Goal: Task Accomplishment & Management: Use online tool/utility

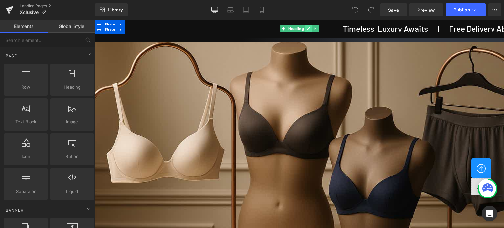
click at [307, 29] on icon at bounding box center [308, 28] width 3 height 3
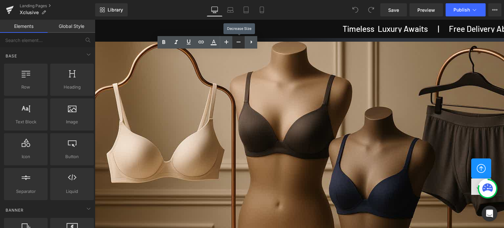
click at [238, 40] on icon at bounding box center [238, 42] width 8 height 8
click at [239, 43] on icon at bounding box center [238, 42] width 8 height 8
click at [239, 40] on icon at bounding box center [238, 42] width 8 height 8
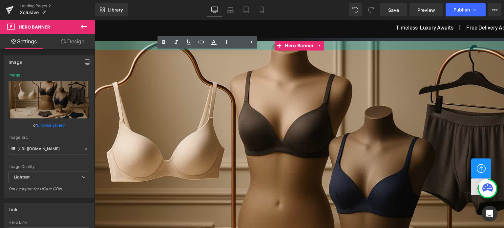
click at [345, 39] on div "Image Row Hero Banner" at bounding box center [299, 174] width 409 height 300
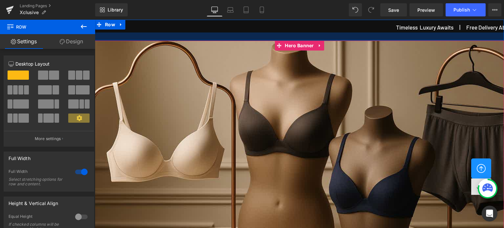
drag, startPoint x: 358, startPoint y: 36, endPoint x: 425, endPoint y: 23, distance: 68.2
click at [357, 39] on div at bounding box center [299, 36] width 409 height 8
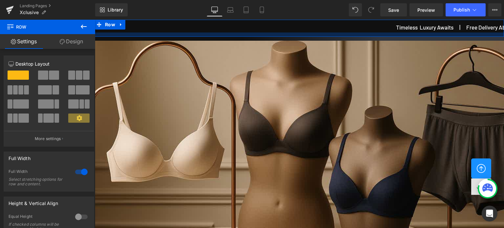
drag, startPoint x: 155, startPoint y: 35, endPoint x: 155, endPoint y: 31, distance: 3.6
click at [155, 31] on div "Timeless Luxury Awaits | Free Delivery Above Rs. 750/- | Exclusive Range Only H…" at bounding box center [299, 28] width 409 height 17
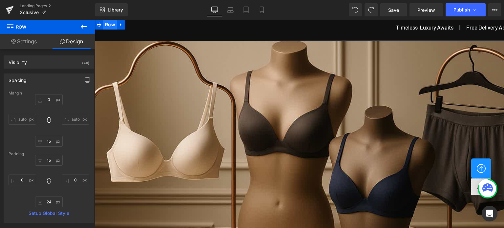
click at [109, 21] on span "Row" at bounding box center [109, 25] width 13 height 10
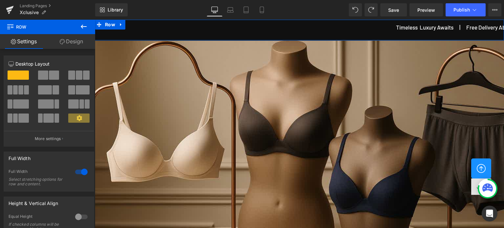
click at [79, 42] on link "Design" at bounding box center [72, 41] width 48 height 15
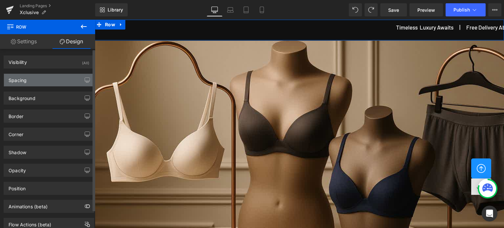
click at [34, 78] on div "Spacing" at bounding box center [49, 80] width 90 height 12
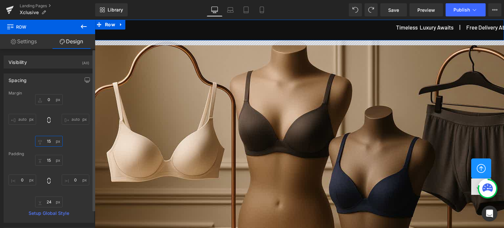
click at [52, 139] on input "text" at bounding box center [49, 141] width 28 height 11
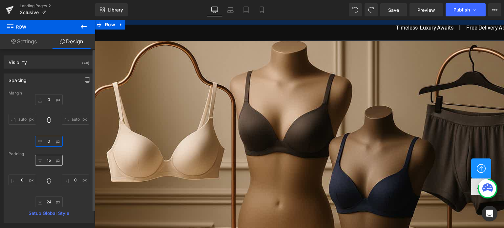
type input "0"
click at [51, 160] on input "text" at bounding box center [49, 160] width 28 height 11
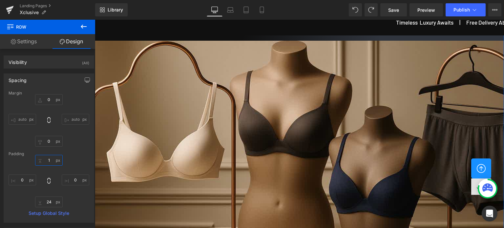
type input "15"
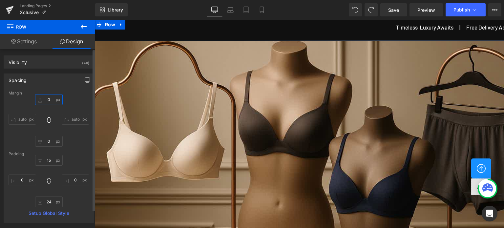
click at [51, 101] on input "text" at bounding box center [49, 99] width 28 height 11
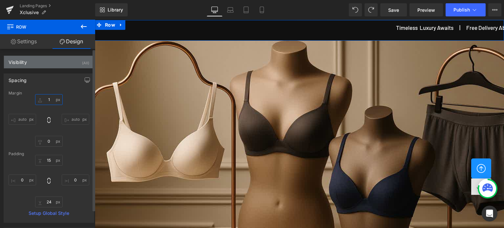
type input "0"
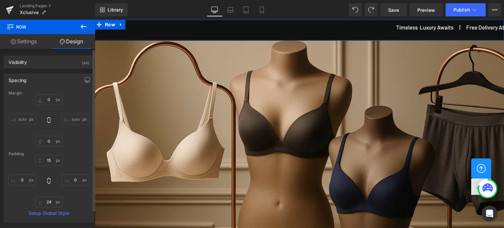
click at [77, 130] on div "0 auto 0 auto" at bounding box center [49, 120] width 81 height 52
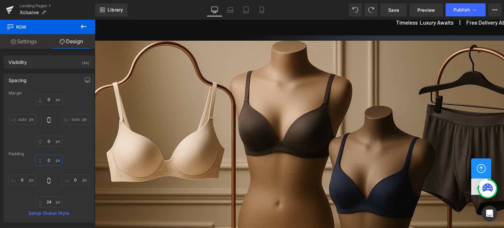
type input "15"
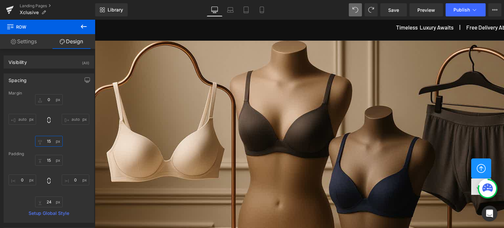
type input "15"
click at [354, 6] on span at bounding box center [355, 9] width 13 height 13
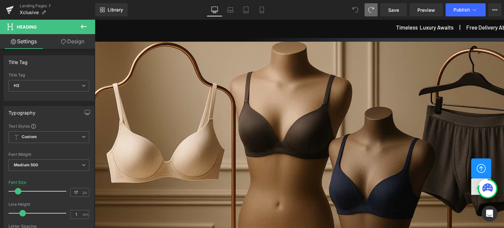
click at [358, 8] on icon at bounding box center [355, 10] width 6 height 6
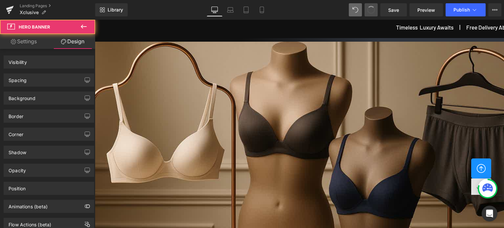
click at [371, 6] on button at bounding box center [370, 9] width 13 height 13
click at [371, 6] on span at bounding box center [371, 10] width 8 height 8
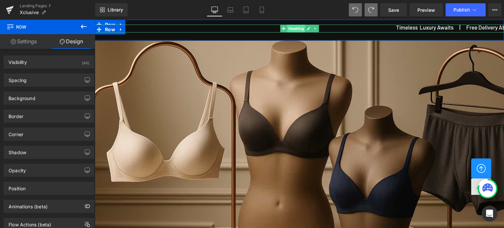
click at [293, 29] on span "Heading" at bounding box center [296, 29] width 18 height 8
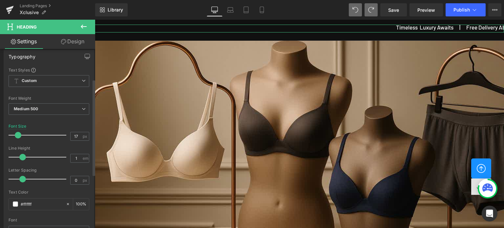
scroll to position [66, 0]
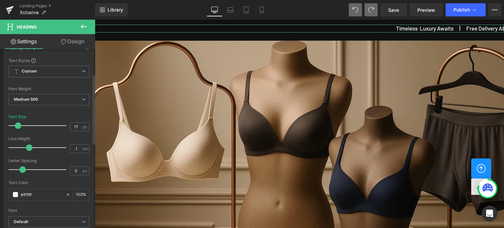
drag, startPoint x: 22, startPoint y: 147, endPoint x: 28, endPoint y: 147, distance: 6.2
click at [28, 147] on span at bounding box center [29, 147] width 7 height 7
drag, startPoint x: 22, startPoint y: 168, endPoint x: 55, endPoint y: 168, distance: 32.5
click at [55, 168] on span at bounding box center [56, 169] width 7 height 7
click at [76, 170] on input "0" at bounding box center [75, 171] width 11 height 8
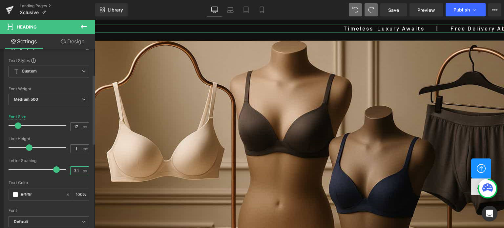
type input "3"
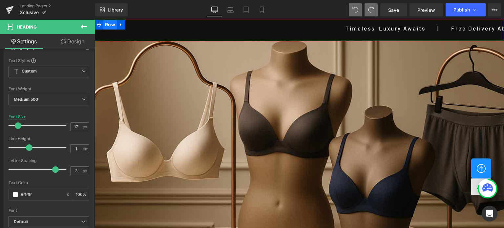
click at [110, 21] on span "Row" at bounding box center [109, 25] width 13 height 10
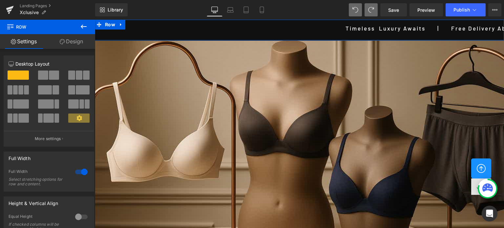
click at [72, 42] on link "Design" at bounding box center [72, 41] width 48 height 15
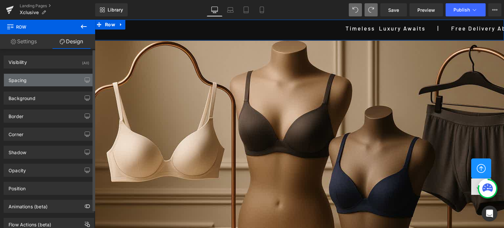
click at [28, 81] on div "Spacing" at bounding box center [49, 80] width 90 height 12
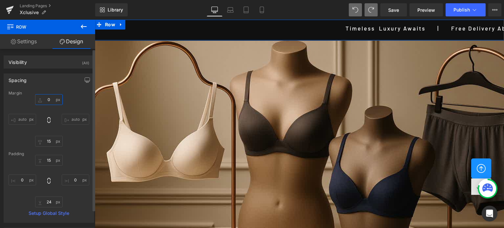
click at [50, 98] on input "0" at bounding box center [49, 99] width 28 height 11
type input "15"
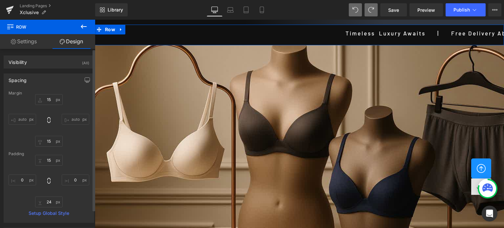
click at [59, 85] on div "Spacing" at bounding box center [49, 80] width 90 height 12
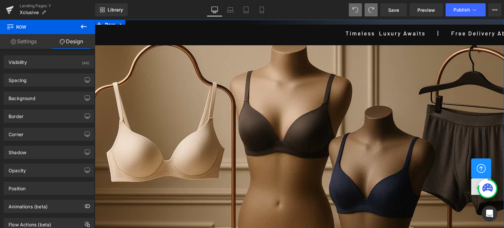
click at [312, 22] on div "Image Row Hero Banner 785px Row" at bounding box center [299, 172] width 409 height 304
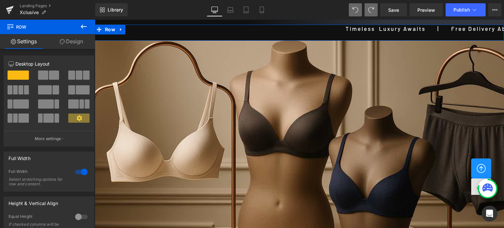
drag, startPoint x: 344, startPoint y: 25, endPoint x: 344, endPoint y: 21, distance: 4.6
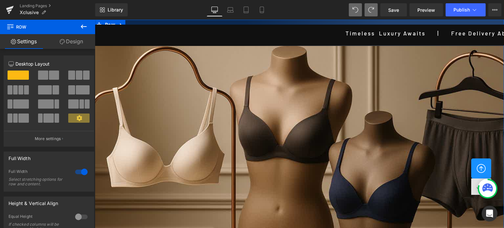
drag, startPoint x: 388, startPoint y: 39, endPoint x: 342, endPoint y: 20, distance: 49.8
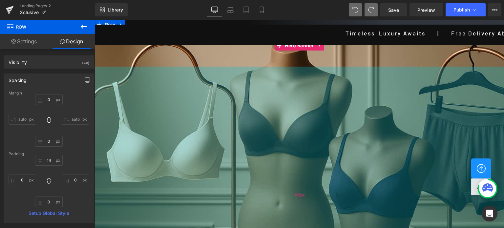
scroll to position [0, 0]
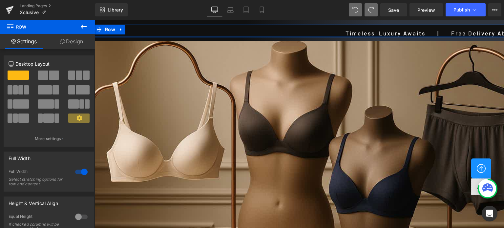
drag, startPoint x: 308, startPoint y: 42, endPoint x: 308, endPoint y: 34, distance: 7.5
click at [308, 34] on div "Timeless Luxury Awaits | Free Delivery Above Rs. 750/- | Exclusive Range Only H…" at bounding box center [299, 31] width 409 height 13
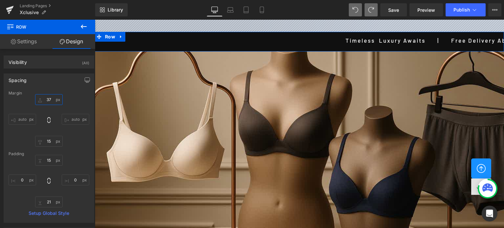
click at [51, 99] on input "37" at bounding box center [49, 99] width 28 height 11
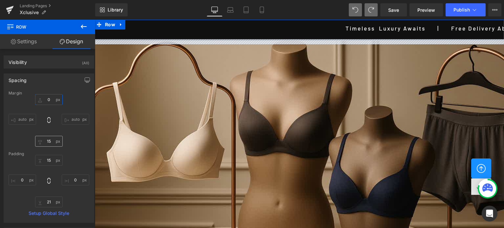
type input "0"
click at [51, 140] on input "15" at bounding box center [49, 141] width 28 height 11
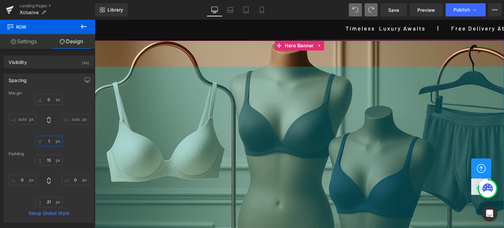
type input "10"
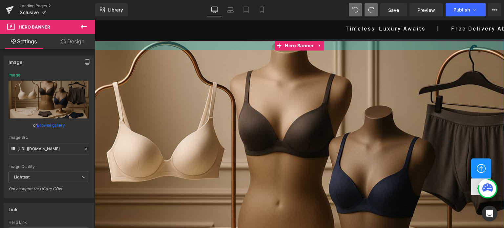
click at [361, 41] on div at bounding box center [299, 45] width 409 height 9
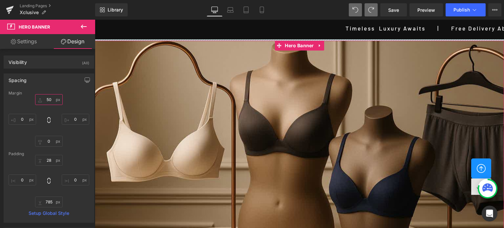
click at [52, 99] on input "50" at bounding box center [49, 99] width 28 height 11
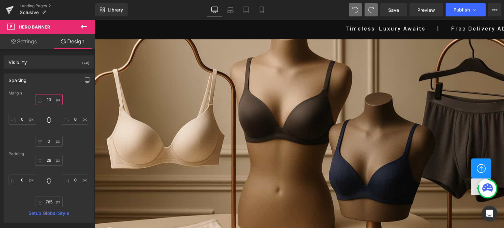
type input "1"
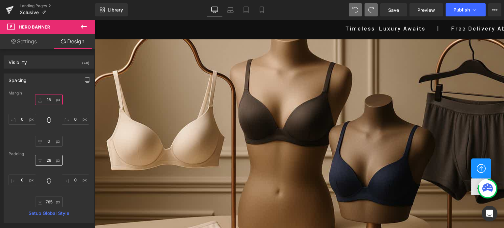
type input "15"
click at [53, 159] on input "28" at bounding box center [49, 160] width 28 height 11
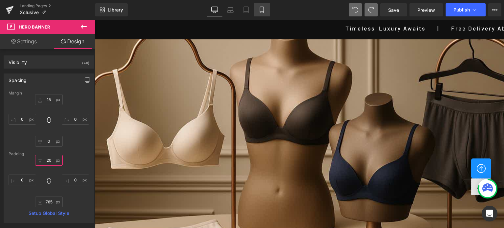
type input "20"
click at [261, 11] on icon at bounding box center [261, 10] width 7 height 7
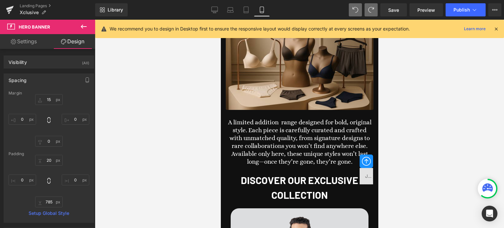
click at [497, 28] on icon at bounding box center [496, 29] width 6 height 6
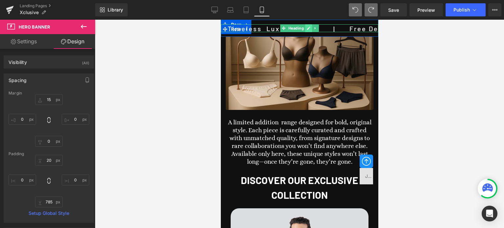
click at [307, 29] on icon at bounding box center [308, 28] width 4 height 4
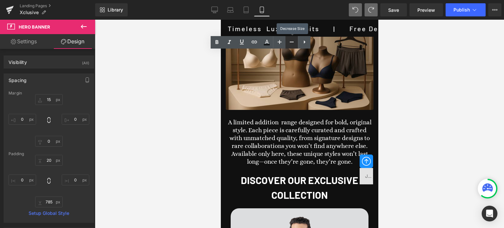
click at [291, 43] on icon at bounding box center [292, 42] width 8 height 8
click at [291, 40] on icon at bounding box center [292, 42] width 8 height 8
click at [393, 9] on span "Save" at bounding box center [393, 10] width 11 height 7
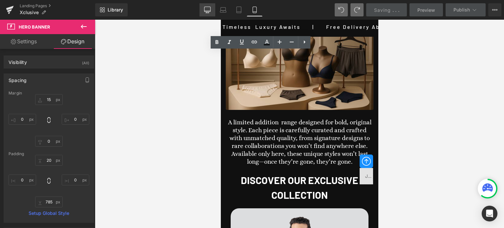
click at [208, 9] on icon at bounding box center [207, 10] width 7 height 7
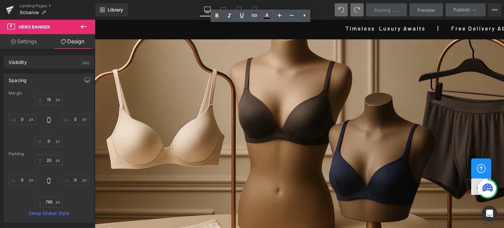
scroll to position [3, 0]
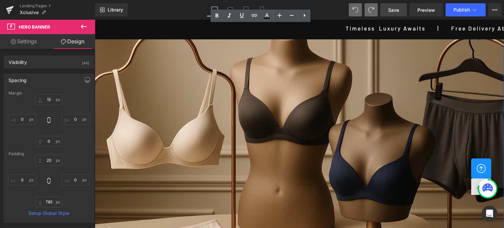
click at [303, 116] on div at bounding box center [299, 169] width 409 height 280
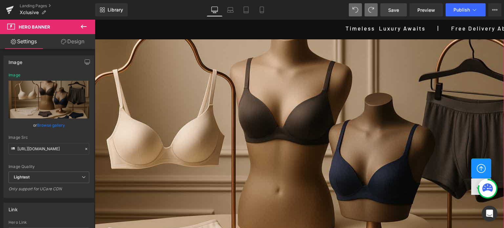
click at [50, 125] on link "Browse gallery" at bounding box center [51, 124] width 28 height 11
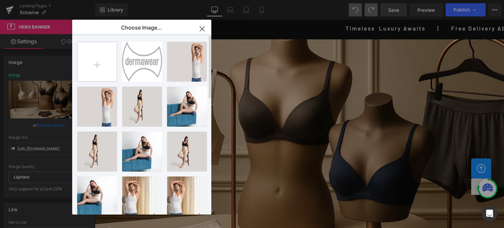
click at [108, 61] on input "file" at bounding box center [96, 61] width 39 height 39
type input "C:\fakepath\Banner sample.jpg"
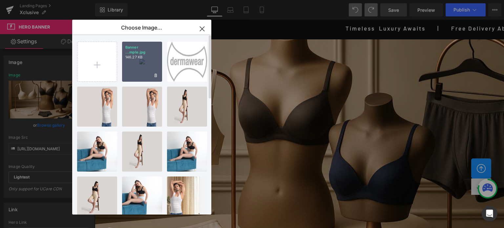
click at [130, 64] on div "Banner ...mple.jpg 146.27 KB" at bounding box center [142, 62] width 40 height 40
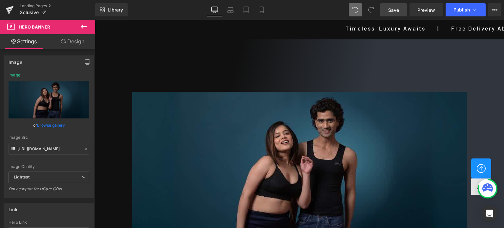
scroll to position [68, 0]
drag, startPoint x: 83, startPoint y: 27, endPoint x: 85, endPoint y: 21, distance: 6.8
click at [83, 27] on icon at bounding box center [84, 27] width 8 height 8
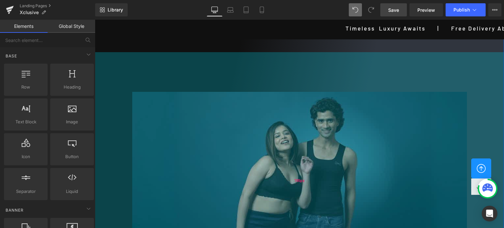
click at [312, 105] on div "785px" at bounding box center [299, 180] width 409 height 257
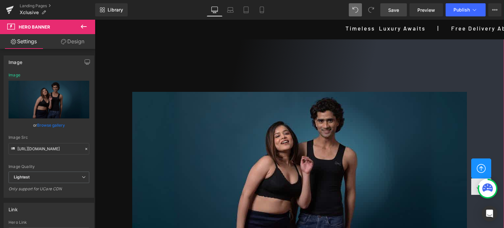
click at [54, 124] on link "Browse gallery" at bounding box center [51, 124] width 28 height 11
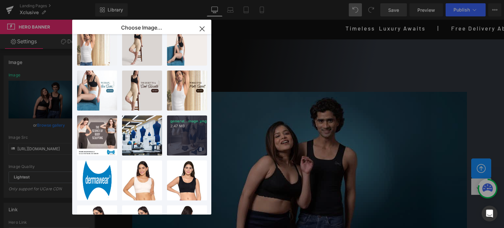
scroll to position [197, 0]
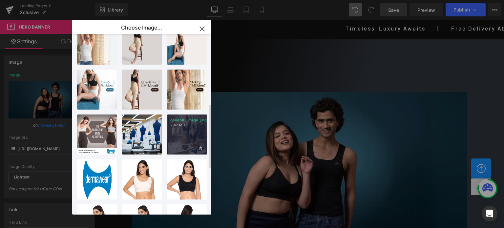
click at [192, 129] on div "generat...mage.png 2.47 MB" at bounding box center [187, 134] width 40 height 40
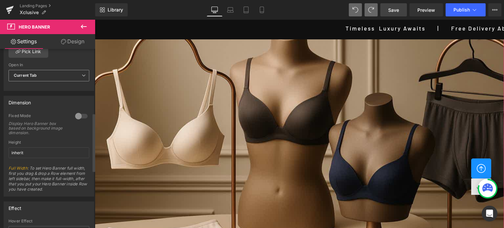
click at [46, 80] on span "Current Tab" at bounding box center [49, 75] width 81 height 11
click at [36, 151] on input "inherit" at bounding box center [49, 152] width 81 height 11
click at [80, 114] on div at bounding box center [81, 116] width 16 height 10
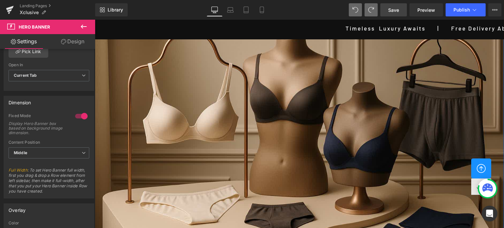
scroll to position [0, 0]
click at [77, 116] on div at bounding box center [81, 116] width 16 height 10
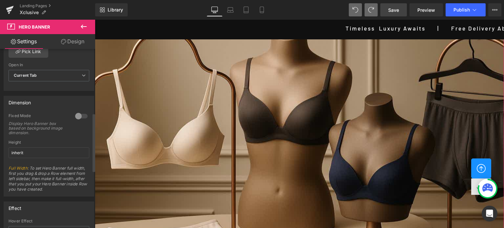
click at [80, 114] on div at bounding box center [81, 116] width 16 height 10
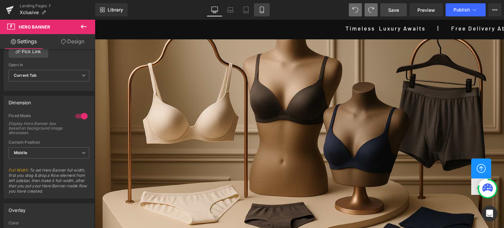
click at [261, 11] on icon at bounding box center [261, 10] width 7 height 7
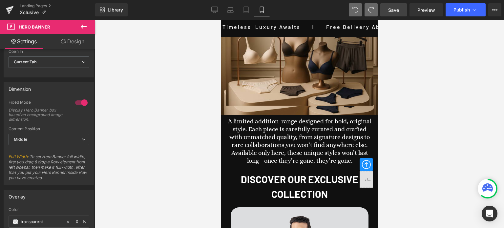
scroll to position [183, 0]
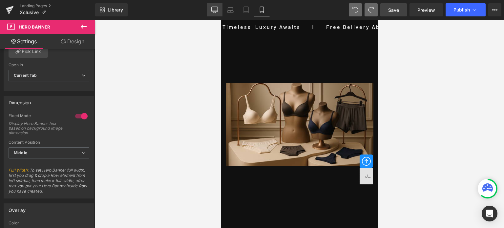
click at [215, 14] on link "Desktop" at bounding box center [215, 9] width 16 height 13
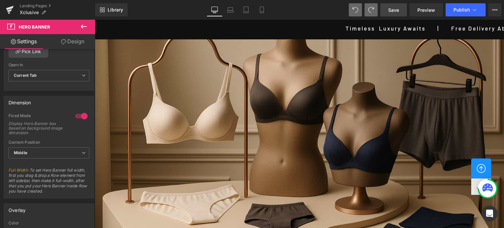
scroll to position [0, 0]
click at [260, 10] on icon at bounding box center [262, 10] width 4 height 6
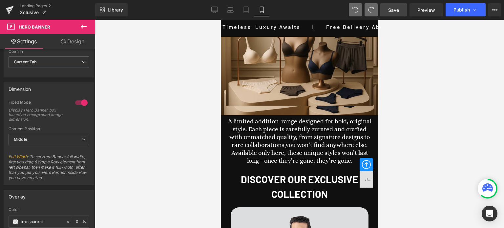
scroll to position [183, 0]
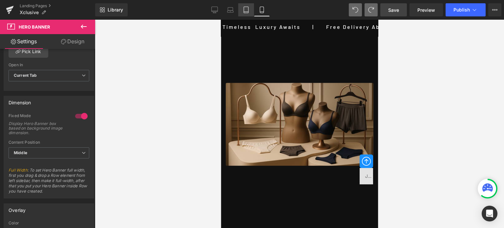
click at [248, 10] on icon at bounding box center [246, 10] width 7 height 7
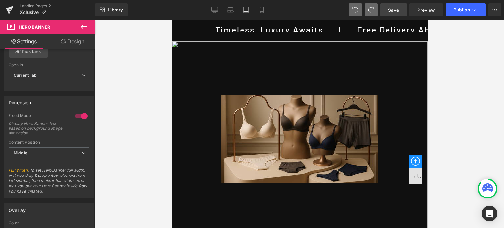
scroll to position [0, 0]
click at [237, 9] on link "Laptop" at bounding box center [230, 9] width 16 height 13
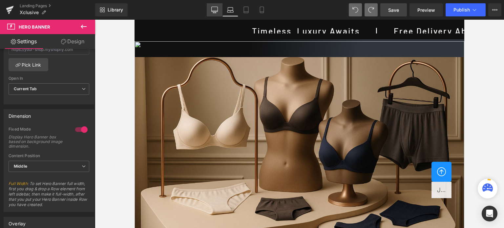
scroll to position [197, 0]
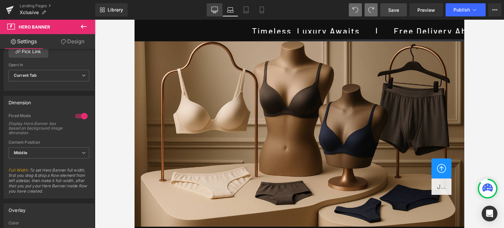
click at [219, 10] on link "Desktop" at bounding box center [215, 9] width 16 height 13
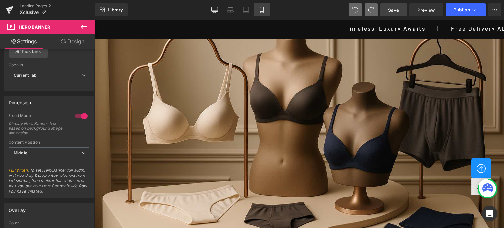
click at [260, 10] on icon at bounding box center [261, 10] width 7 height 7
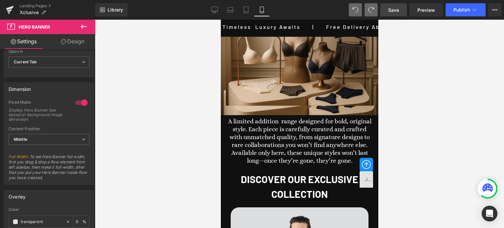
scroll to position [183, 0]
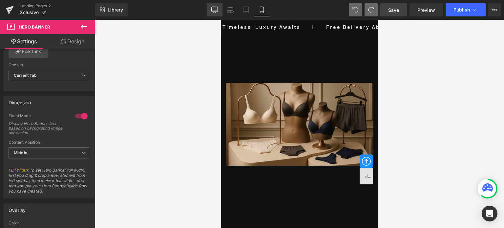
click at [213, 8] on icon at bounding box center [214, 10] width 7 height 7
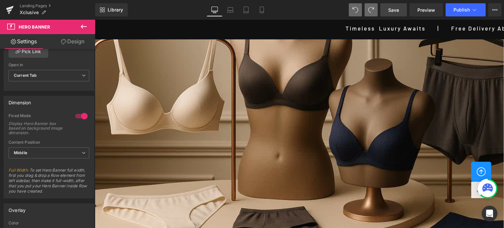
scroll to position [112, 0]
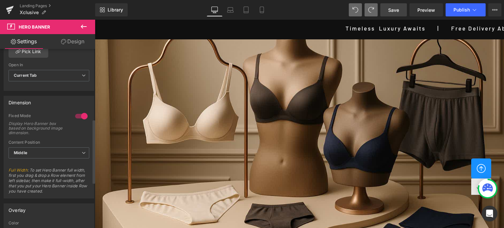
click at [77, 113] on div at bounding box center [81, 116] width 16 height 10
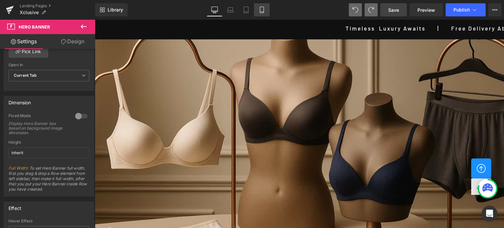
click at [264, 11] on icon at bounding box center [261, 10] width 7 height 7
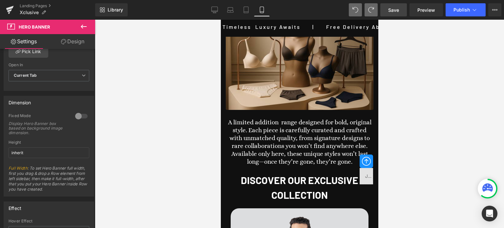
scroll to position [0, 0]
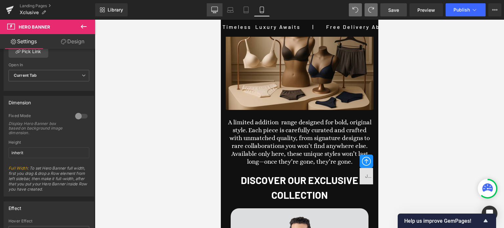
click at [213, 12] on icon at bounding box center [214, 10] width 7 height 7
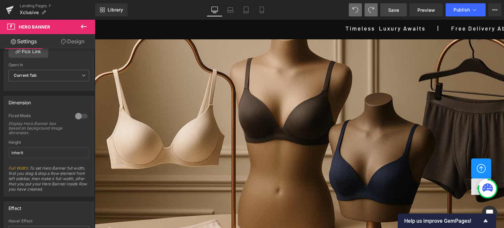
scroll to position [724, 0]
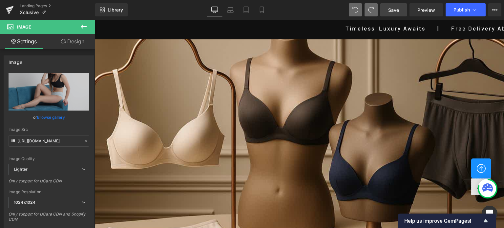
click at [71, 40] on link "Design" at bounding box center [73, 41] width 48 height 15
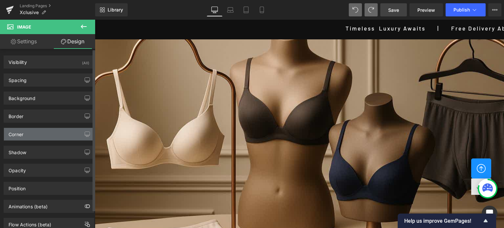
click at [27, 136] on div "Corner" at bounding box center [49, 134] width 90 height 12
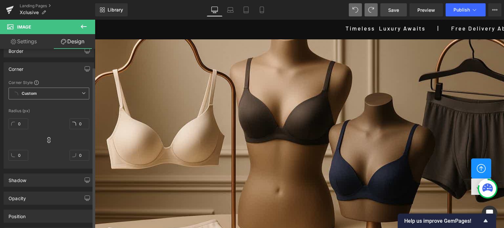
scroll to position [66, 0]
click at [21, 123] on input "0" at bounding box center [19, 123] width 20 height 11
type input "25"
type input "50"
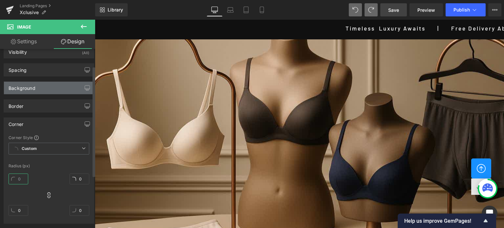
scroll to position [0, 0]
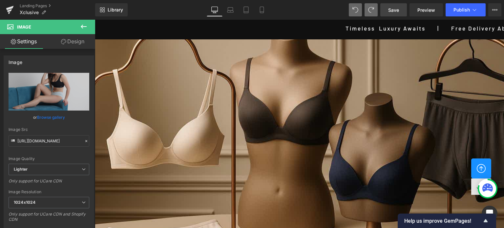
click at [75, 44] on link "Design" at bounding box center [73, 41] width 48 height 15
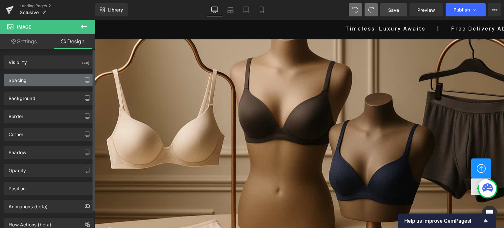
click at [33, 82] on div "Spacing" at bounding box center [49, 80] width 90 height 12
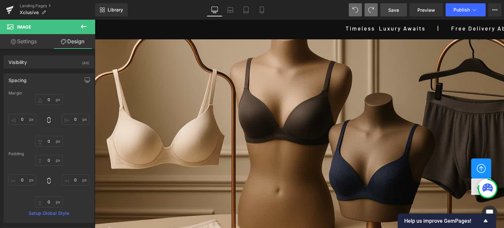
click at [82, 26] on icon at bounding box center [84, 27] width 6 height 4
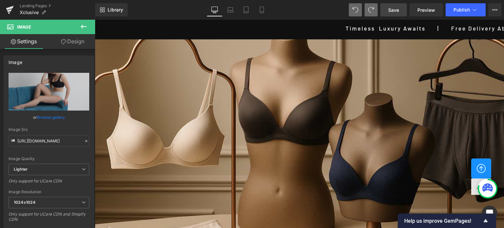
click at [73, 45] on link "Design" at bounding box center [73, 41] width 48 height 15
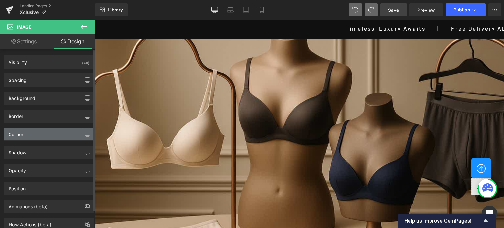
click at [24, 133] on div "Corner" at bounding box center [49, 134] width 90 height 12
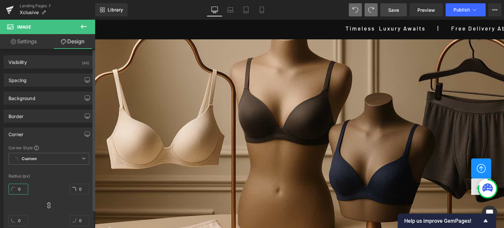
drag, startPoint x: 21, startPoint y: 187, endPoint x: 24, endPoint y: 185, distance: 4.0
click at [21, 186] on input "0" at bounding box center [19, 189] width 20 height 11
type input "2"
type input "1"
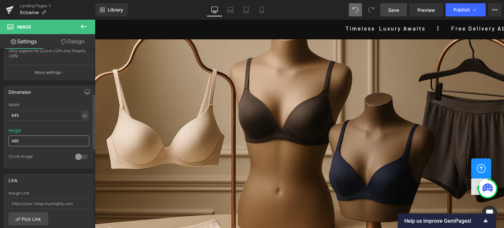
scroll to position [164, 0]
click at [80, 152] on div at bounding box center [81, 156] width 16 height 10
click at [73, 154] on div at bounding box center [81, 156] width 16 height 10
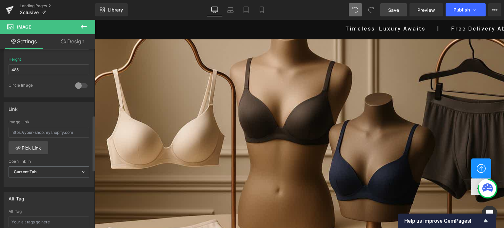
scroll to position [262, 0]
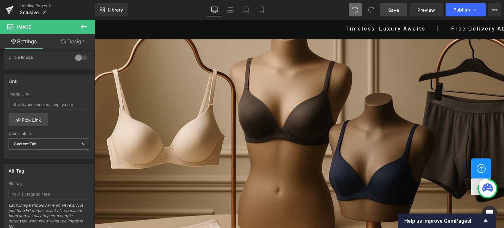
click at [74, 47] on link "Design" at bounding box center [73, 41] width 48 height 15
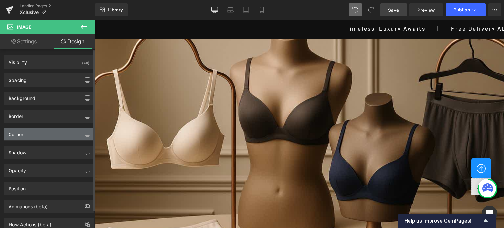
click at [27, 134] on div "Corner" at bounding box center [49, 134] width 90 height 12
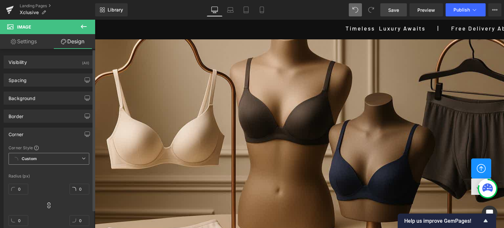
click at [73, 159] on span "Custom Setup Global Style" at bounding box center [49, 159] width 81 height 12
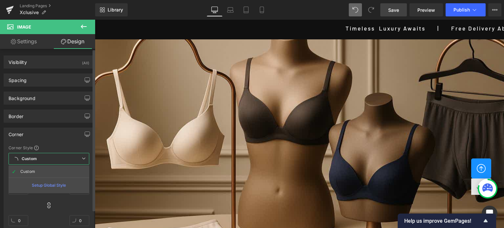
click at [68, 145] on div "Corner Style" at bounding box center [49, 147] width 81 height 5
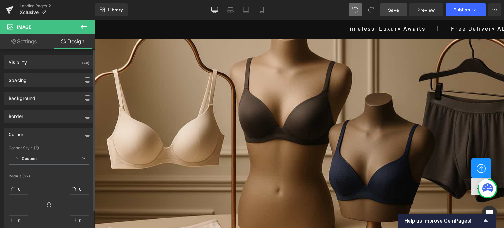
scroll to position [33, 0]
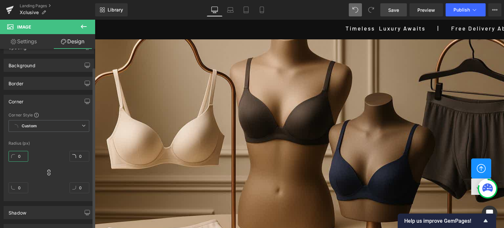
drag, startPoint x: 24, startPoint y: 156, endPoint x: 0, endPoint y: 152, distance: 24.5
click at [0, 152] on div "Corner Corner Style Custom Custom Setup Global Style Custom Setup Global Style …" at bounding box center [49, 145] width 98 height 111
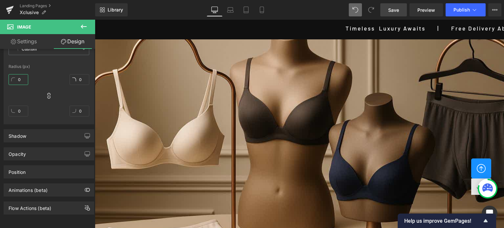
scroll to position [0, 0]
type input "0"
click at [393, 10] on span "Save" at bounding box center [393, 10] width 11 height 7
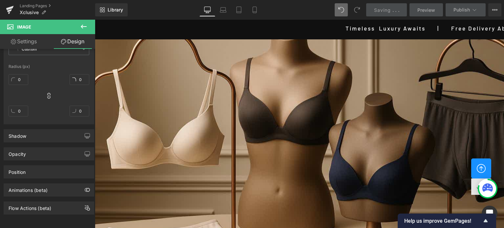
click at [85, 24] on icon at bounding box center [84, 27] width 8 height 8
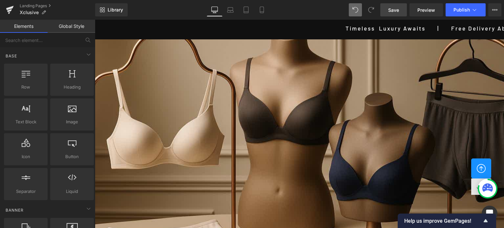
scroll to position [1147, 0]
drag, startPoint x: 500, startPoint y: 82, endPoint x: 493, endPoint y: 241, distance: 159.5
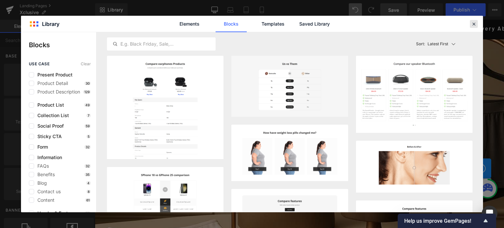
click at [475, 25] on icon at bounding box center [474, 24] width 6 height 6
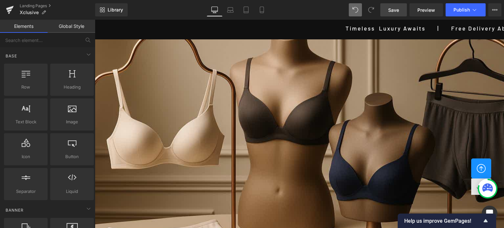
drag, startPoint x: 498, startPoint y: 170, endPoint x: 545, endPoint y: 233, distance: 78.6
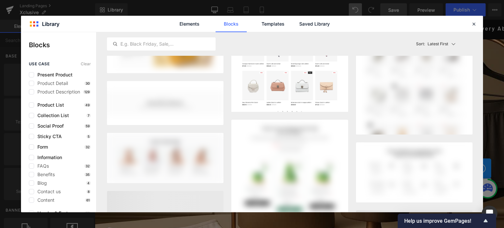
scroll to position [682, 0]
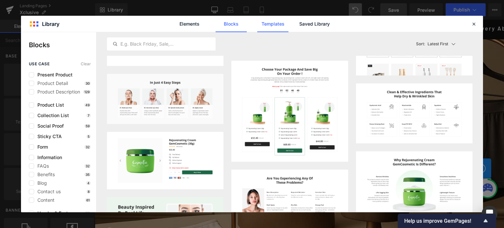
click at [281, 21] on link "Templates" at bounding box center [272, 24] width 31 height 16
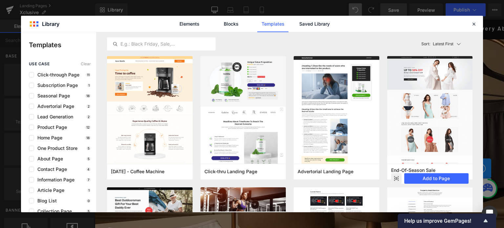
scroll to position [0, 0]
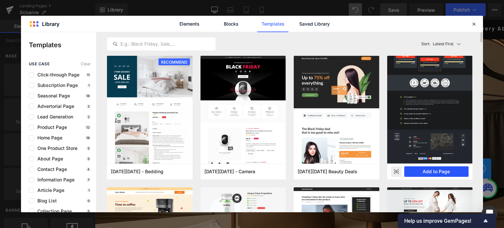
click at [434, 171] on button "Add to Page" at bounding box center [436, 171] width 65 height 10
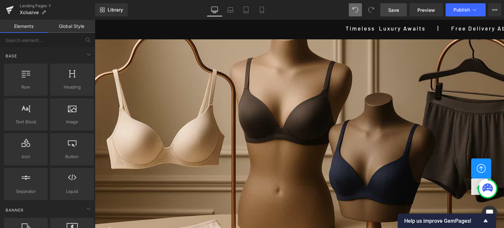
scroll to position [1180, 0]
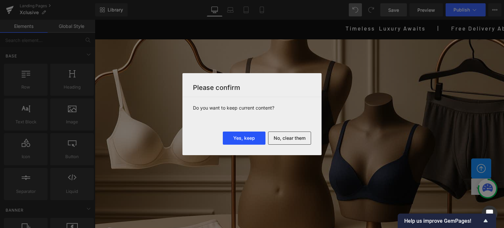
click at [247, 141] on button "Yes, keep" at bounding box center [244, 137] width 43 height 13
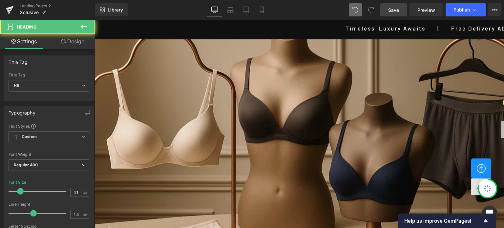
drag, startPoint x: 166, startPoint y: 112, endPoint x: 98, endPoint y: 110, distance: 67.9
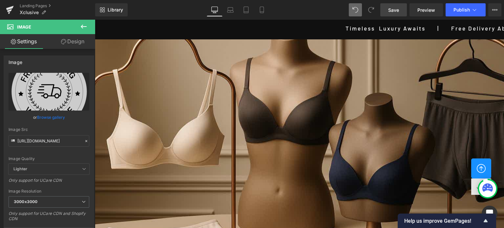
scroll to position [1147, 0]
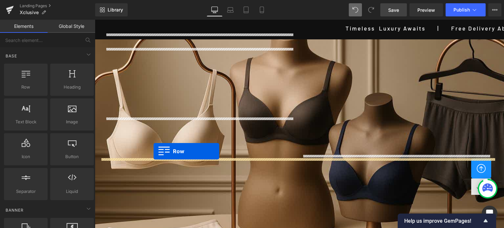
drag, startPoint x: 105, startPoint y: 158, endPoint x: 153, endPoint y: 151, distance: 49.4
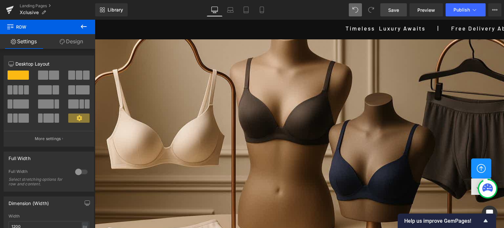
scroll to position [852, 0]
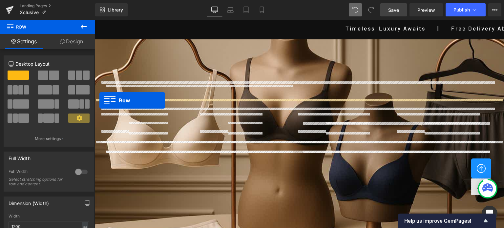
drag, startPoint x: 103, startPoint y: 87, endPoint x: 99, endPoint y: 99, distance: 12.8
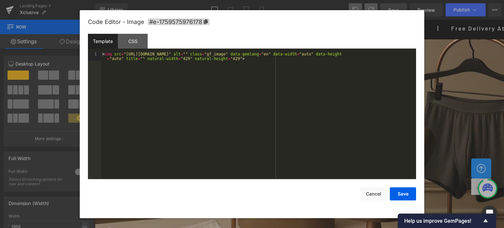
click at [368, 0] on div "Row You are previewing how the will restyle your page. You can not edit Element…" at bounding box center [252, 0] width 504 height 0
click at [368, 194] on button "Cancel" at bounding box center [373, 193] width 26 height 13
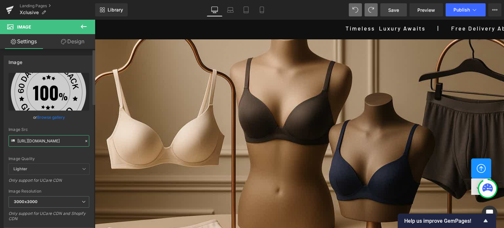
scroll to position [0, 60]
drag, startPoint x: 43, startPoint y: 139, endPoint x: 84, endPoint y: 139, distance: 41.0
click at [84, 139] on div "Image Src https://ucarecdn.com/c4a75be3-6d7d-48f9-b817-fef641e603fe/" at bounding box center [49, 136] width 81 height 19
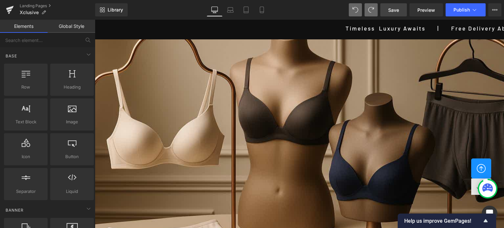
scroll to position [1246, 0]
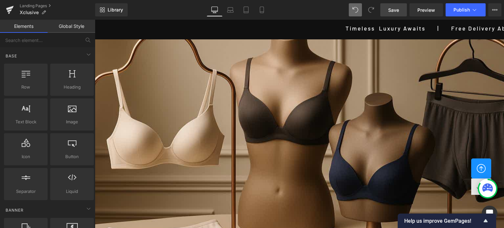
drag, startPoint x: 119, startPoint y: 88, endPoint x: 124, endPoint y: 88, distance: 4.3
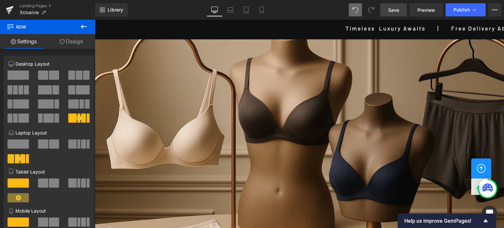
drag, startPoint x: 114, startPoint y: 94, endPoint x: 307, endPoint y: 124, distance: 195.4
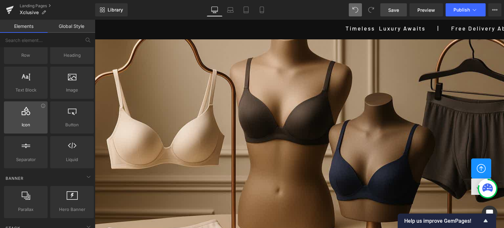
scroll to position [33, 0]
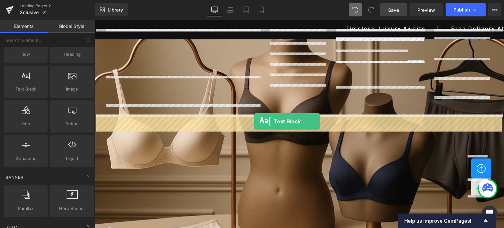
drag, startPoint x: 119, startPoint y: 104, endPoint x: 254, endPoint y: 122, distance: 136.3
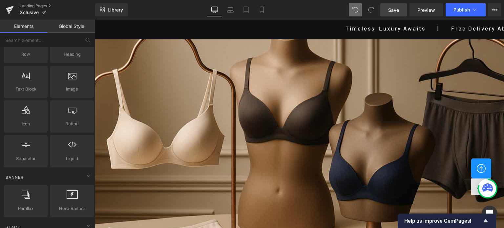
scroll to position [1147, 0]
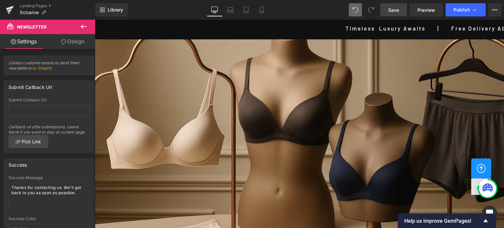
click at [75, 42] on link "Design" at bounding box center [73, 41] width 48 height 15
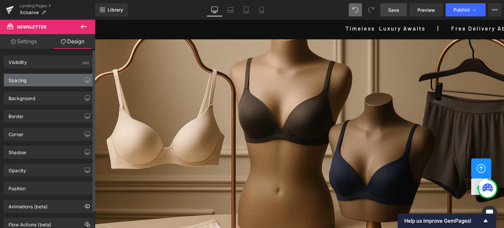
click at [28, 82] on div "Spacing" at bounding box center [49, 80] width 90 height 12
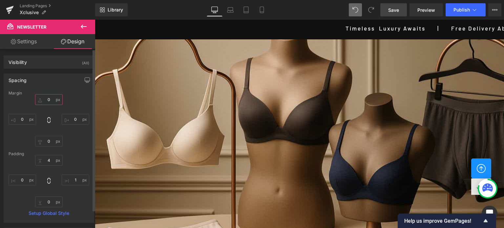
click at [51, 101] on input "0" at bounding box center [49, 99] width 28 height 11
type input "0"
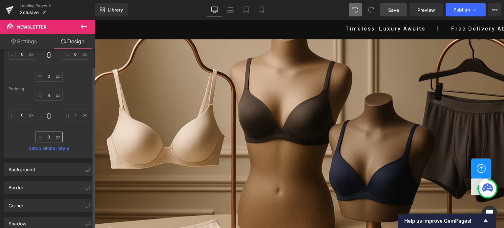
scroll to position [66, 0]
click at [51, 95] on input "4" at bounding box center [49, 94] width 28 height 11
type input "1"
type input "0"
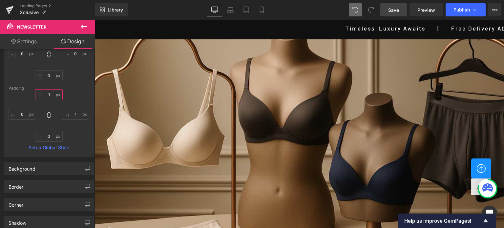
type input "4"
click at [80, 130] on div "4 1 0 0" at bounding box center [49, 115] width 81 height 52
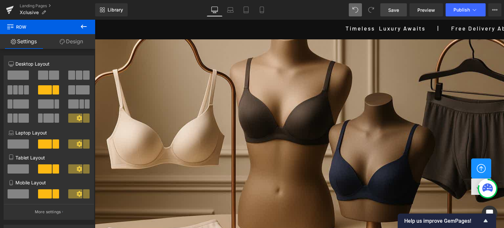
click at [75, 42] on link "Design" at bounding box center [72, 41] width 48 height 15
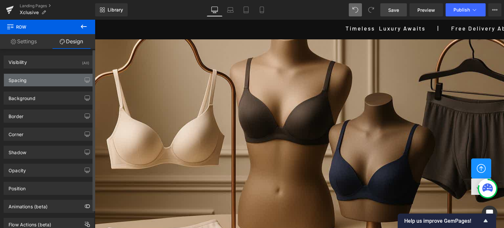
click at [30, 81] on div "Spacing" at bounding box center [49, 80] width 90 height 12
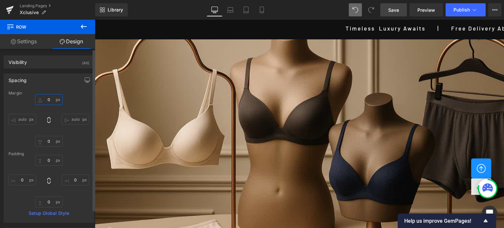
click at [50, 99] on input "0" at bounding box center [49, 99] width 28 height 11
type input "0"
click at [53, 160] on input "0" at bounding box center [49, 160] width 28 height 11
type input "0"
click at [51, 202] on input "0" at bounding box center [49, 201] width 28 height 11
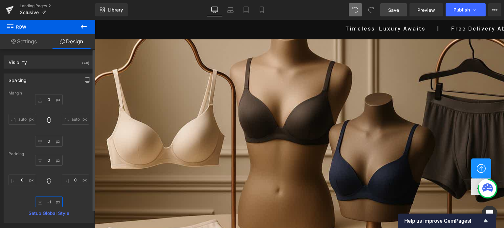
type input "-"
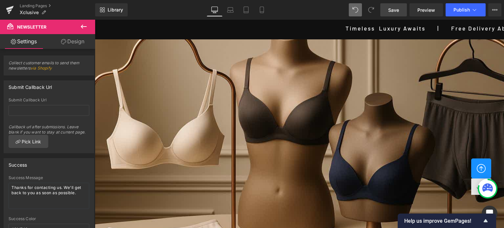
drag, startPoint x: 417, startPoint y: 80, endPoint x: 417, endPoint y: 73, distance: 6.6
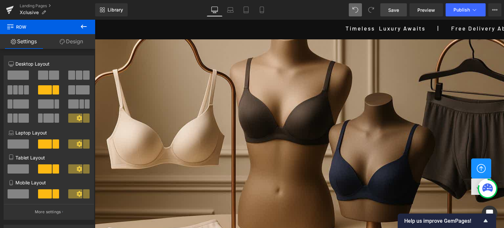
drag, startPoint x: 397, startPoint y: 78, endPoint x: 398, endPoint y: 73, distance: 4.9
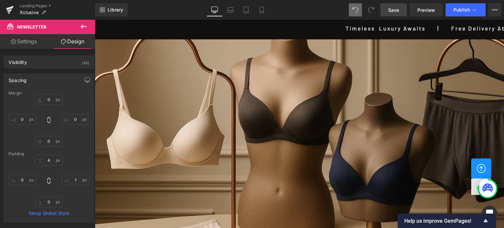
drag, startPoint x: 383, startPoint y: 76, endPoint x: 384, endPoint y: 70, distance: 5.8
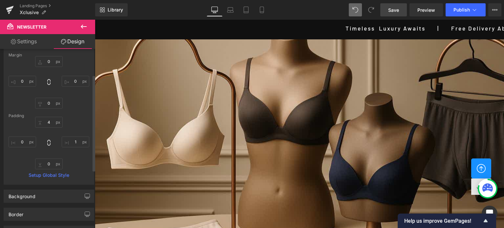
scroll to position [33, 0]
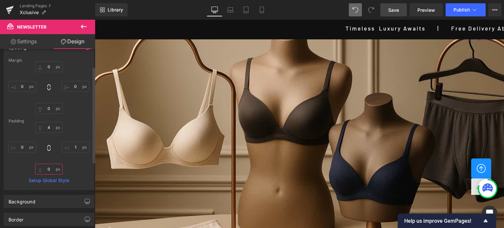
click at [48, 169] on input "0" at bounding box center [49, 169] width 28 height 11
type input "10"
drag, startPoint x: 74, startPoint y: 166, endPoint x: 141, endPoint y: 103, distance: 91.9
click at [74, 166] on div "4px 4 1px 1 0px 10 0px 0" at bounding box center [49, 148] width 81 height 52
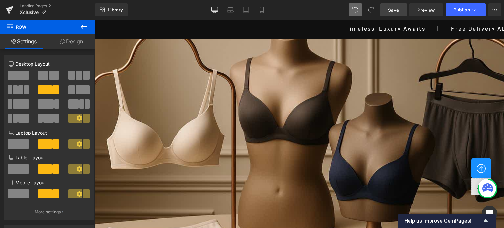
drag, startPoint x: 372, startPoint y: 76, endPoint x: 372, endPoint y: 72, distance: 4.0
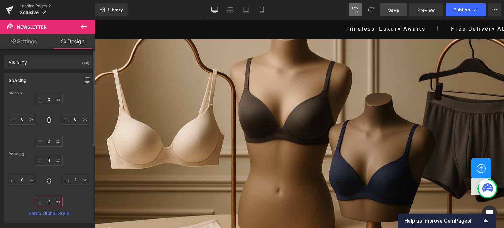
click at [50, 203] on input "text" at bounding box center [49, 201] width 28 height 11
type input "1"
type input "-"
type input "1"
drag, startPoint x: 302, startPoint y: 119, endPoint x: 307, endPoint y: 116, distance: 6.0
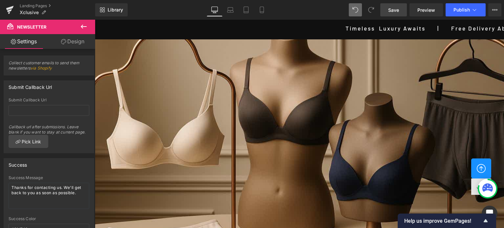
drag, startPoint x: 374, startPoint y: 86, endPoint x: 375, endPoint y: 77, distance: 9.3
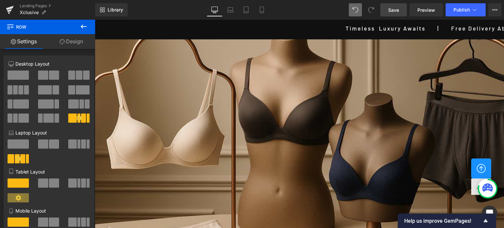
scroll to position [1016, 0]
click at [392, 9] on span "Save" at bounding box center [393, 10] width 11 height 7
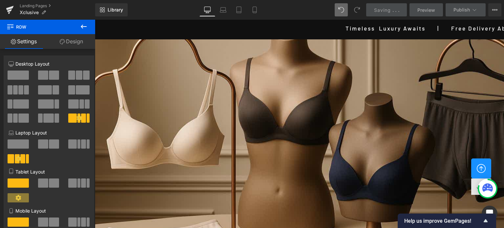
scroll to position [885, 0]
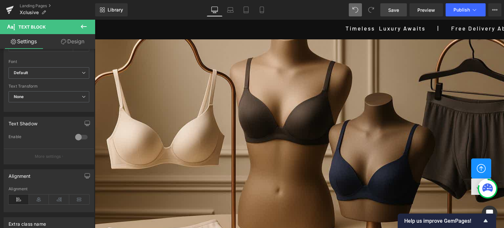
scroll to position [754, 0]
drag, startPoint x: 81, startPoint y: 26, endPoint x: 131, endPoint y: 67, distance: 64.6
click at [81, 26] on icon at bounding box center [84, 27] width 6 height 4
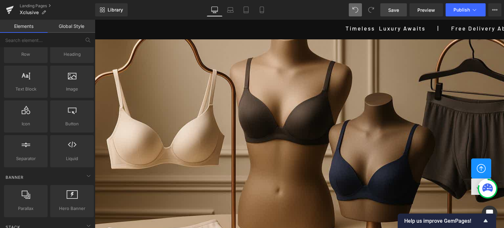
drag, startPoint x: 396, startPoint y: 141, endPoint x: 302, endPoint y: 133, distance: 93.8
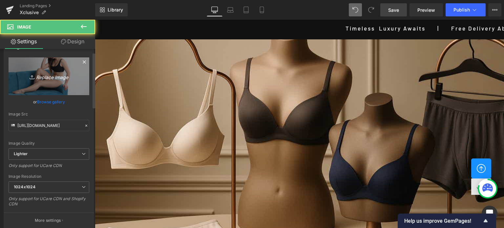
scroll to position [33, 0]
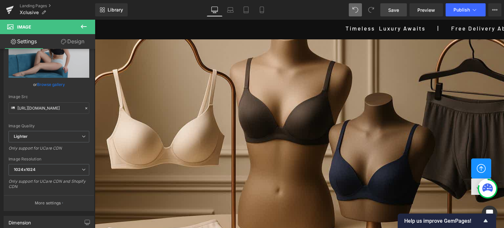
drag, startPoint x: 76, startPoint y: 40, endPoint x: 56, endPoint y: 127, distance: 89.5
click at [76, 40] on link "Design" at bounding box center [73, 41] width 48 height 15
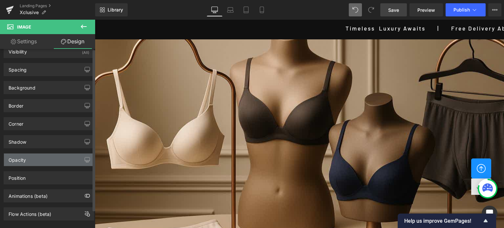
scroll to position [20, 0]
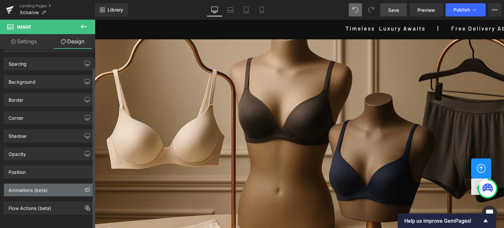
click at [29, 188] on div "Animations (beta)" at bounding box center [28, 188] width 39 height 9
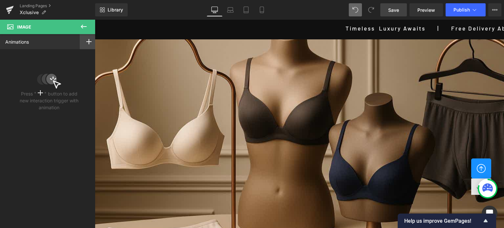
click at [86, 44] on icon at bounding box center [88, 41] width 5 height 5
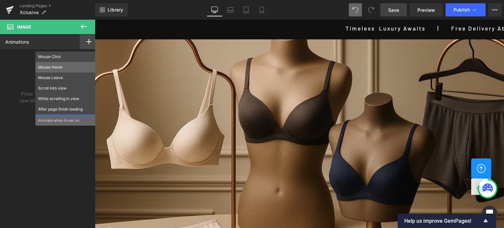
click at [50, 66] on p "Mouse Hover" at bounding box center [65, 67] width 55 height 6
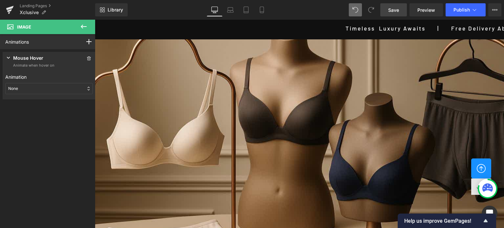
click at [50, 87] on div "None" at bounding box center [49, 88] width 88 height 11
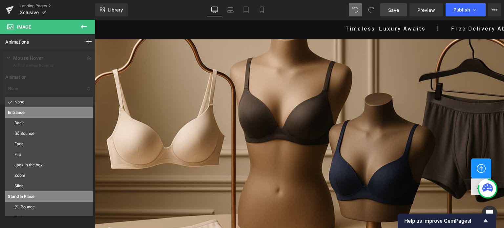
click at [81, 30] on icon at bounding box center [84, 27] width 8 height 8
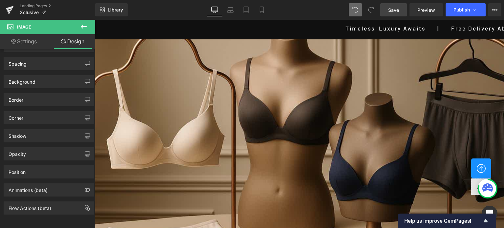
click at [82, 26] on icon at bounding box center [84, 27] width 6 height 4
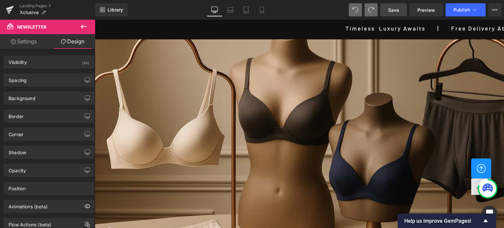
scroll to position [1110, 0]
click at [393, 11] on span "Save" at bounding box center [393, 10] width 11 height 7
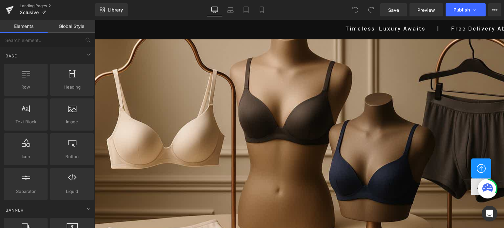
scroll to position [1173, 0]
click at [290, 111] on div at bounding box center [299, 169] width 409 height 280
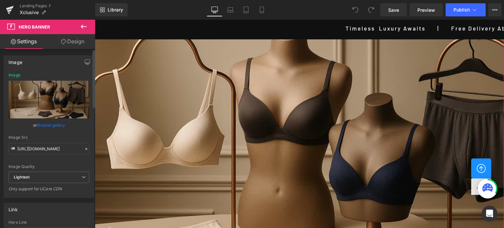
click at [55, 125] on link "Browse gallery" at bounding box center [51, 124] width 28 height 11
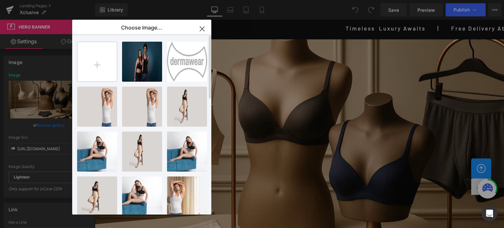
click at [102, 61] on input "file" at bounding box center [96, 61] width 39 height 39
type input "C:\fakepath\Sample banner (3).jpg"
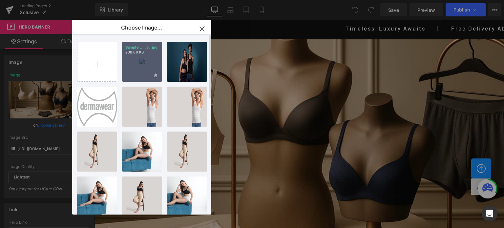
click at [135, 60] on div "Sample ... _3_.jpg 208.89 KB" at bounding box center [142, 62] width 40 height 40
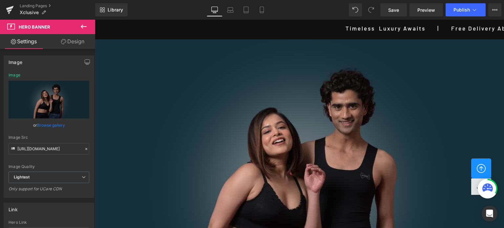
scroll to position [0, 0]
click at [231, 13] on link "Laptop" at bounding box center [230, 9] width 16 height 13
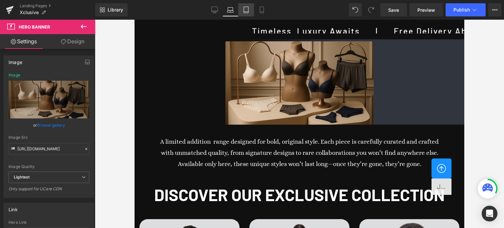
click at [248, 12] on icon at bounding box center [246, 10] width 7 height 7
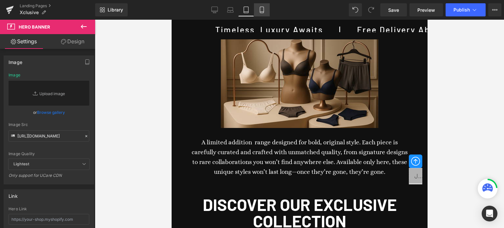
click at [258, 10] on icon at bounding box center [261, 10] width 7 height 7
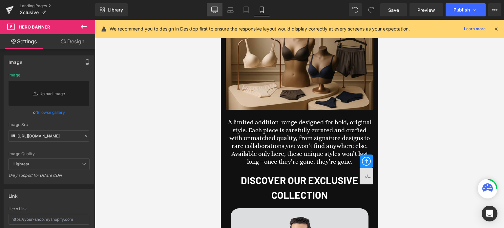
click at [215, 8] on icon at bounding box center [214, 10] width 7 height 7
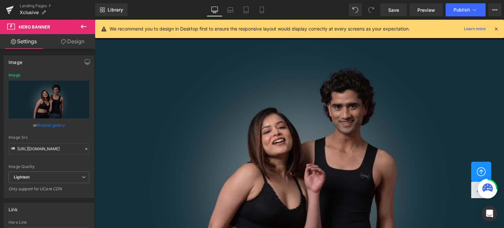
scroll to position [3, 0]
click at [231, 9] on icon at bounding box center [230, 10] width 7 height 7
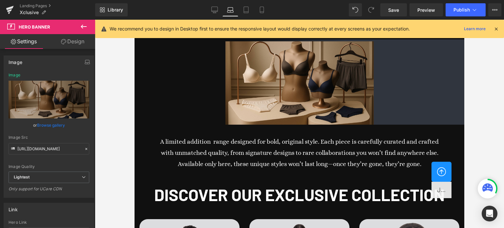
scroll to position [14, 0]
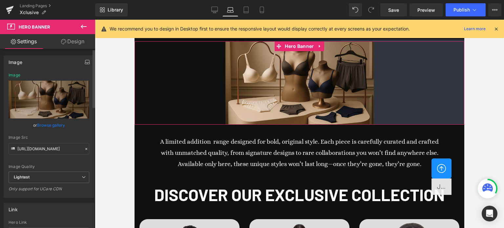
click at [85, 62] on icon "button" at bounding box center [87, 61] width 5 height 5
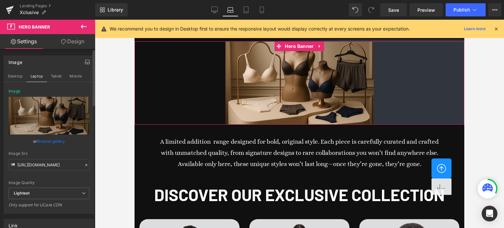
click at [85, 62] on icon "button" at bounding box center [87, 61] width 5 height 5
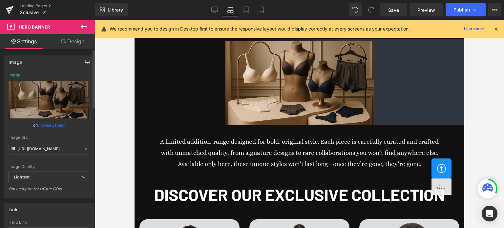
scroll to position [0, 0]
click at [216, 7] on icon at bounding box center [214, 10] width 7 height 7
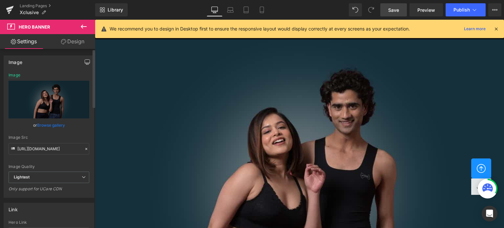
click at [391, 11] on span "Save" at bounding box center [393, 10] width 11 height 7
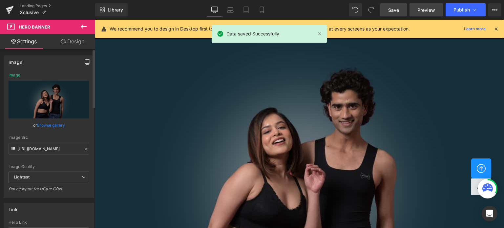
click at [420, 11] on span "Preview" at bounding box center [426, 10] width 18 height 7
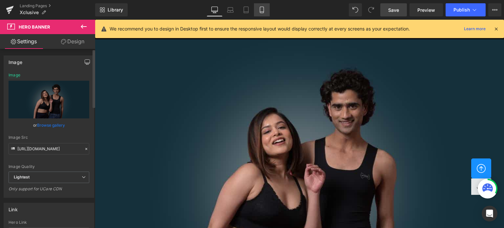
drag, startPoint x: 262, startPoint y: 9, endPoint x: 263, endPoint y: 1, distance: 8.4
click at [262, 7] on icon at bounding box center [261, 10] width 7 height 7
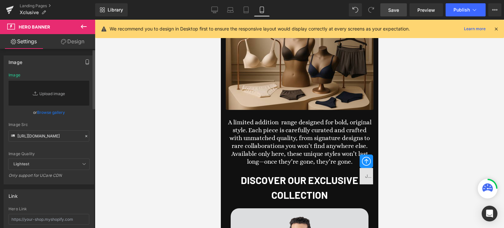
scroll to position [2038, 0]
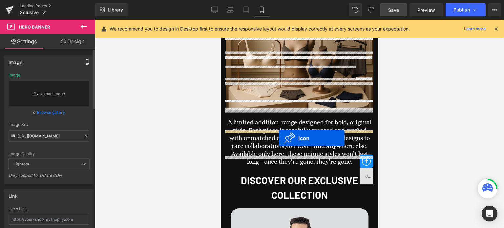
drag, startPoint x: 287, startPoint y: 143, endPoint x: 278, endPoint y: 138, distance: 10.0
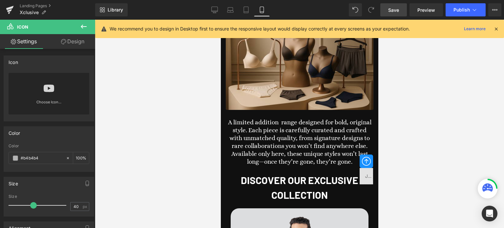
click at [78, 43] on link "Design" at bounding box center [73, 41] width 48 height 15
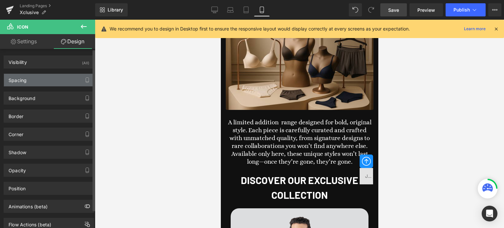
click at [43, 82] on div "Spacing" at bounding box center [49, 80] width 90 height 12
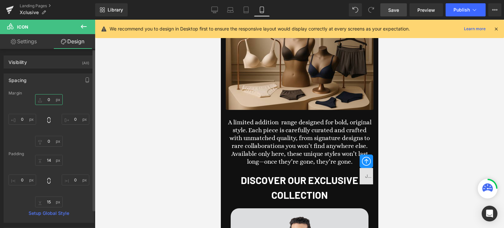
click at [52, 101] on input "0" at bounding box center [49, 99] width 28 height 11
type input "-60"
click at [78, 118] on input "0" at bounding box center [76, 119] width 28 height 11
type input "-120"
click at [49, 99] on input "-60" at bounding box center [49, 99] width 28 height 11
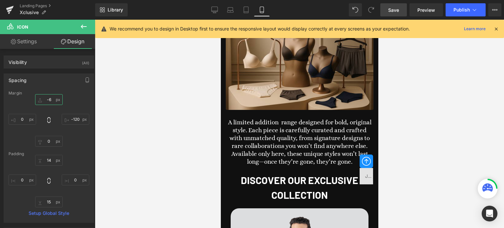
type input "-68"
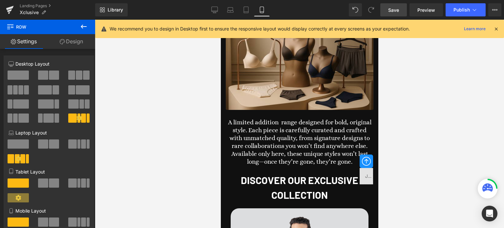
drag, startPoint x: 319, startPoint y: 151, endPoint x: 319, endPoint y: 132, distance: 18.4
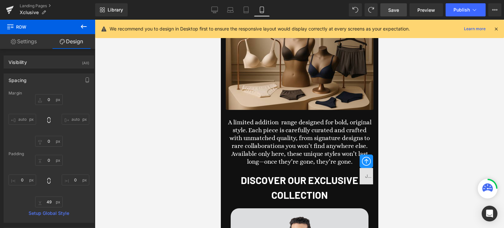
scroll to position [2036, 0]
drag, startPoint x: 313, startPoint y: 152, endPoint x: 329, endPoint y: 142, distance: 18.6
click at [439, 133] on div at bounding box center [299, 124] width 409 height 208
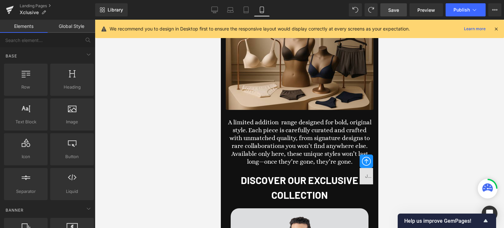
scroll to position [1872, 0]
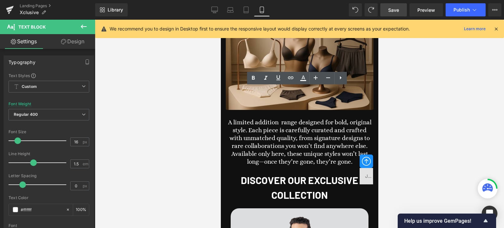
scroll to position [1905, 0]
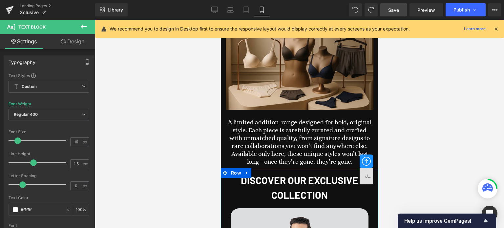
scroll to position [0, 0]
click at [399, 13] on span "Save" at bounding box center [393, 10] width 11 height 7
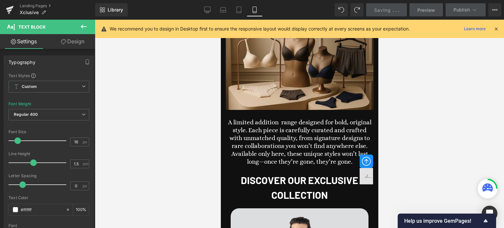
drag, startPoint x: 240, startPoint y: 6, endPoint x: 239, endPoint y: 0, distance: 5.7
click at [239, 0] on div "Library Mobile Desktop Laptop Tablet Mobile Saving . . . Preview Publish Schedu…" at bounding box center [299, 10] width 409 height 20
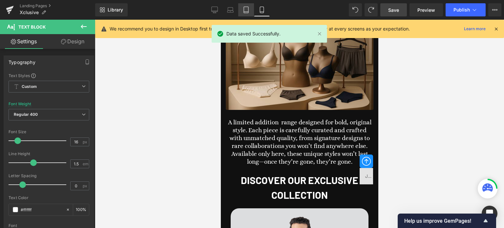
click at [249, 10] on icon at bounding box center [246, 10] width 7 height 7
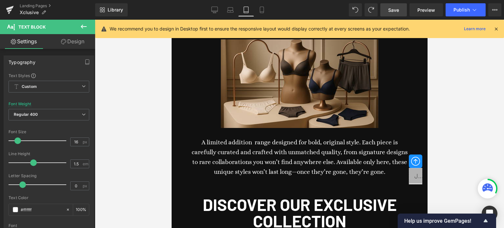
scroll to position [2839, 0]
click at [232, 8] on icon at bounding box center [230, 9] width 5 height 3
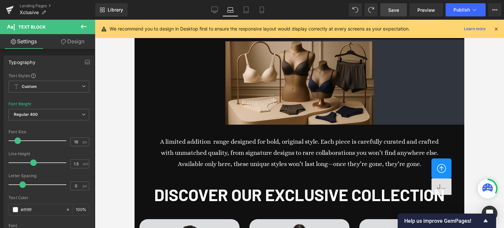
scroll to position [853, 0]
click at [216, 8] on icon at bounding box center [214, 10] width 7 height 7
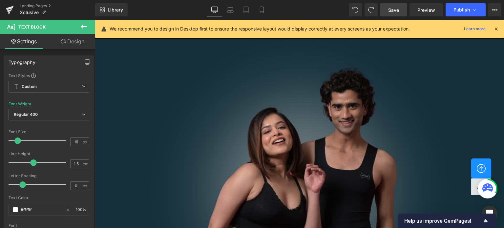
scroll to position [767, 0]
click at [84, 25] on icon at bounding box center [84, 27] width 8 height 8
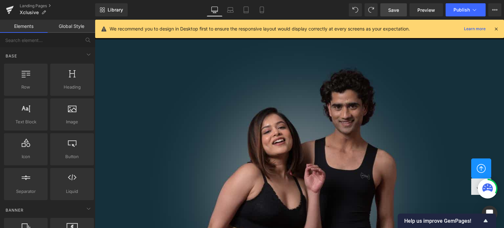
scroll to position [243, 0]
click at [397, 10] on span "Save" at bounding box center [393, 10] width 11 height 7
click at [497, 30] on icon at bounding box center [496, 29] width 6 height 6
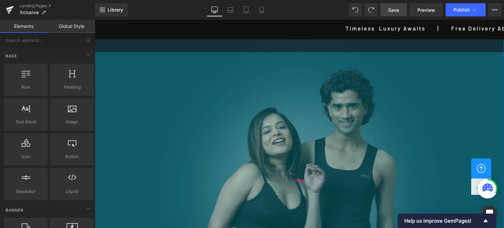
scroll to position [0, 0]
click at [269, 148] on div "785px" at bounding box center [299, 180] width 409 height 257
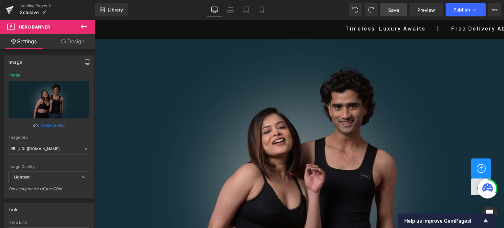
click at [56, 127] on link "Browse gallery" at bounding box center [51, 124] width 28 height 11
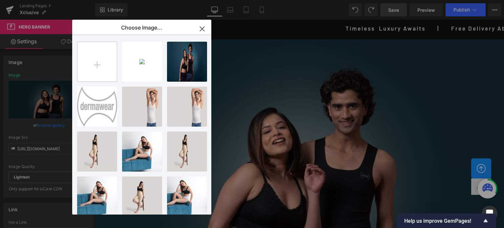
click at [108, 64] on input "file" at bounding box center [96, 61] width 39 height 39
type input "C:\fakepath\banner (4).jpg"
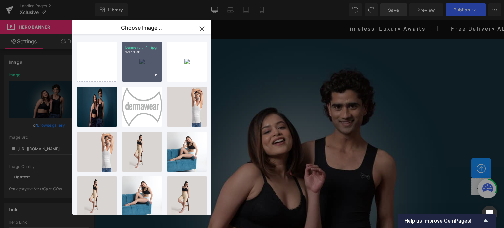
click at [141, 61] on div "banner ... _4_.jpg 171.16 KB" at bounding box center [142, 62] width 40 height 40
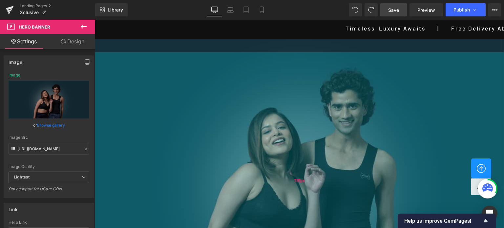
scroll to position [33, 0]
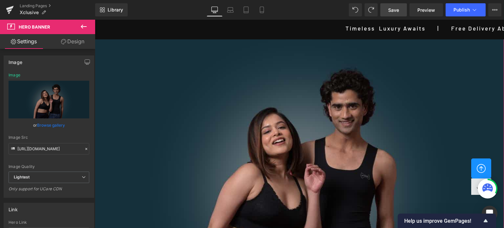
click at [53, 125] on link "Browse gallery" at bounding box center [51, 124] width 28 height 11
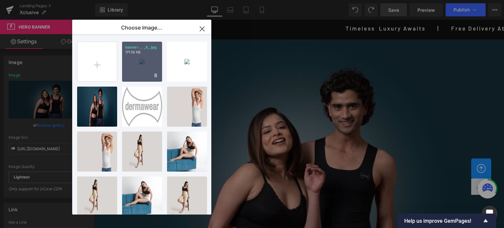
click at [143, 61] on div "banner ... _4_.jpg 171.16 KB" at bounding box center [142, 62] width 40 height 40
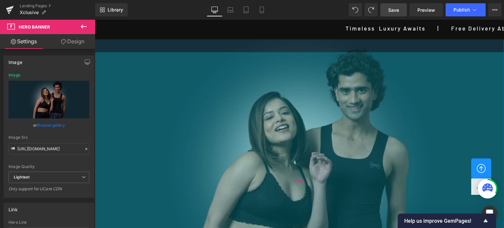
scroll to position [0, 0]
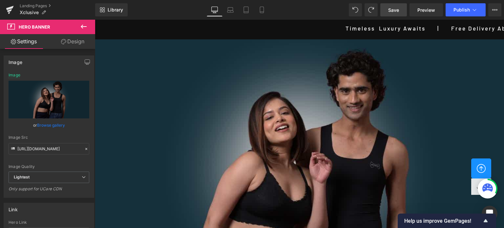
click at [393, 13] on span "Save" at bounding box center [393, 10] width 11 height 7
click at [86, 26] on icon at bounding box center [84, 27] width 8 height 8
